Goal: Navigation & Orientation: Find specific page/section

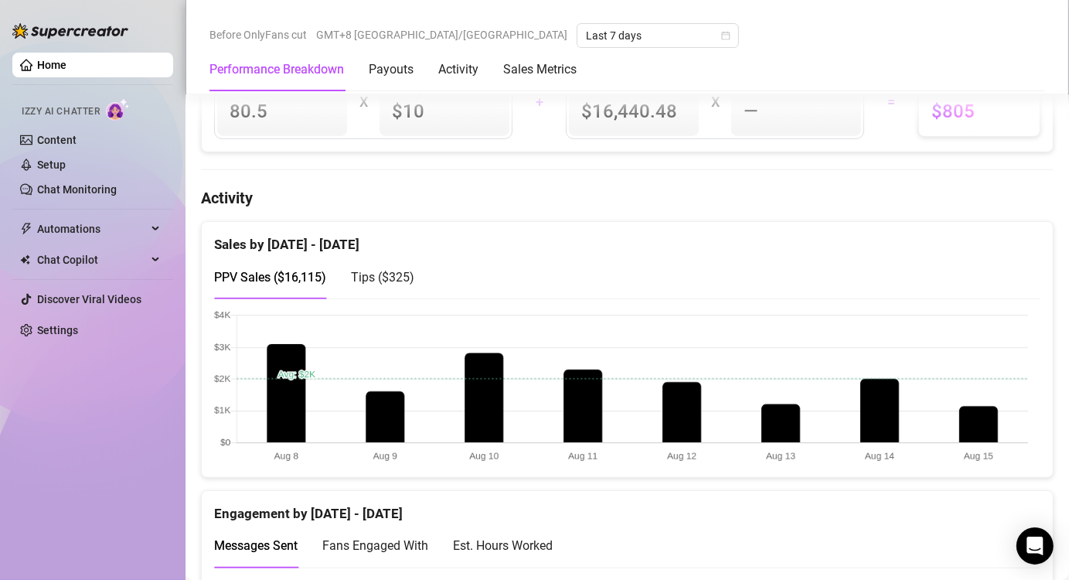
scroll to position [696, 0]
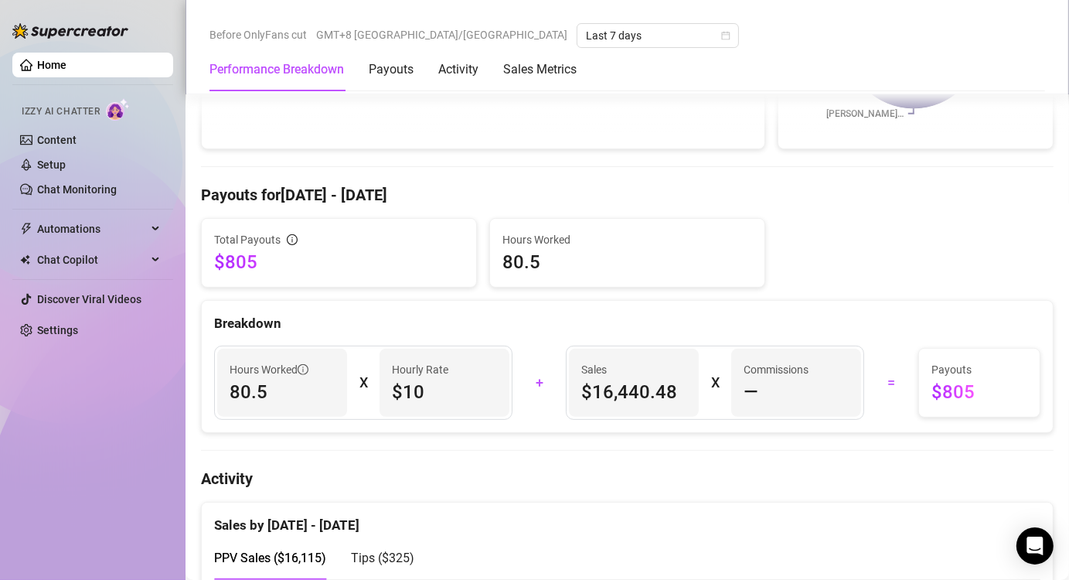
scroll to position [618, 0]
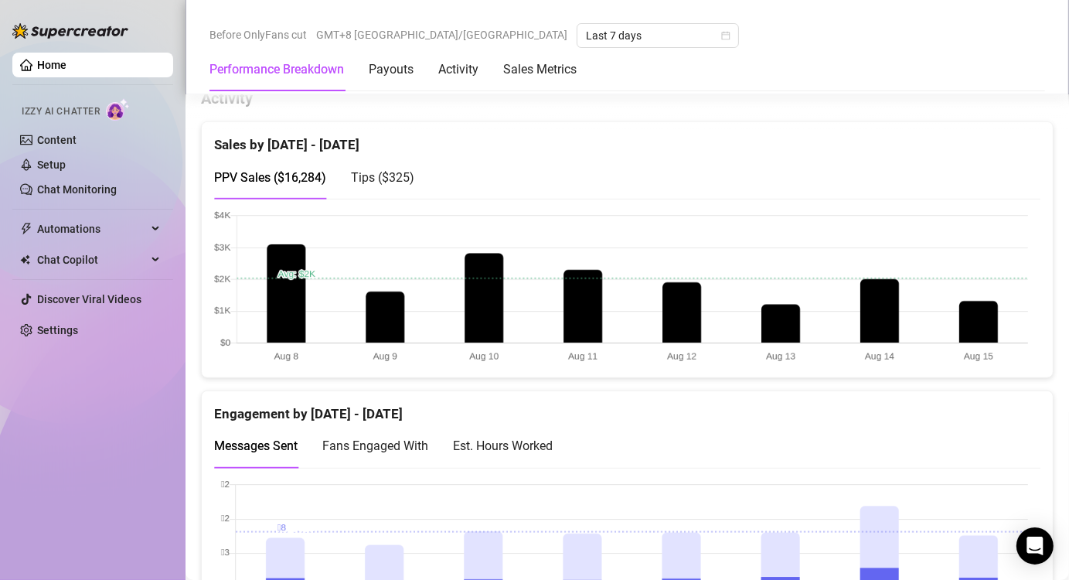
scroll to position [773, 0]
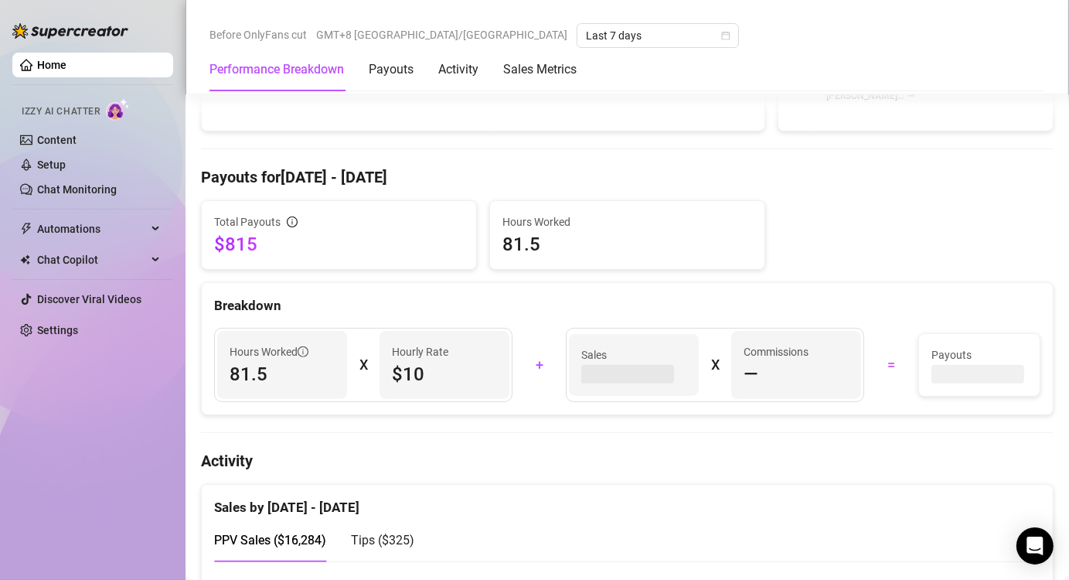
scroll to position [541, 0]
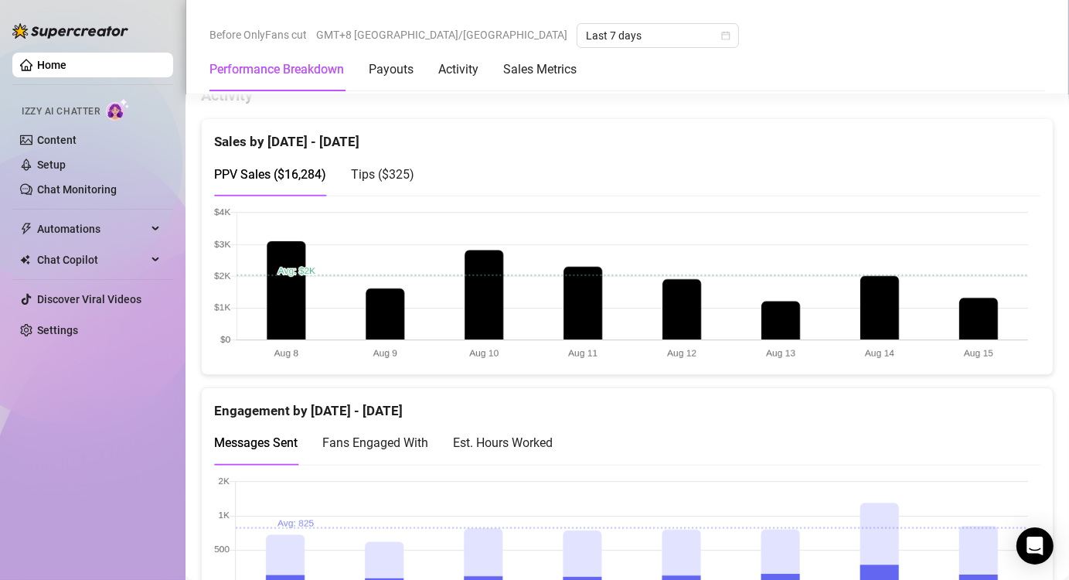
scroll to position [773, 0]
